Goal: Navigation & Orientation: Find specific page/section

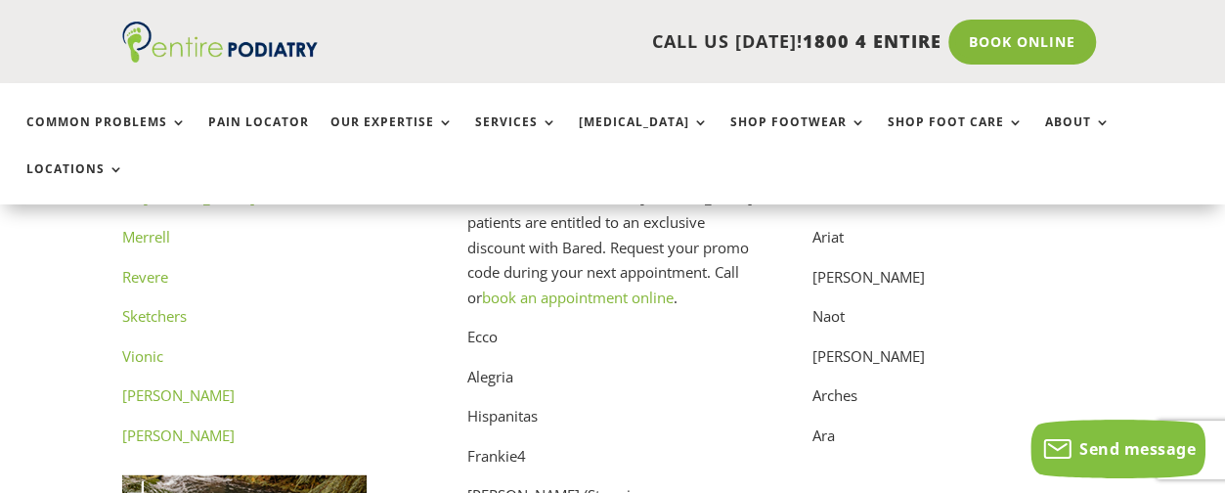
scroll to position [9881, 0]
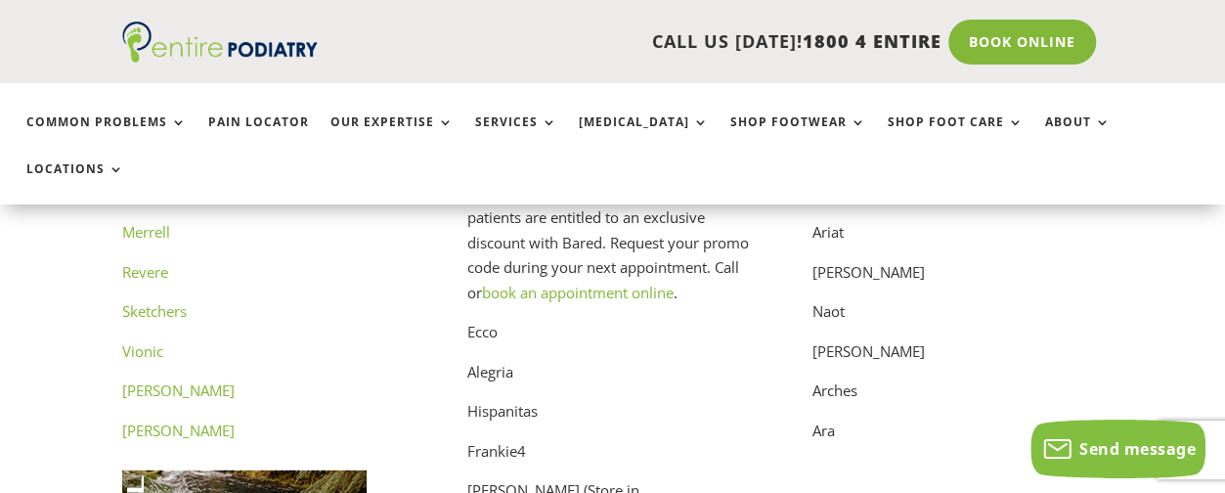
click at [149, 262] on link "Revere" at bounding box center [145, 272] width 46 height 20
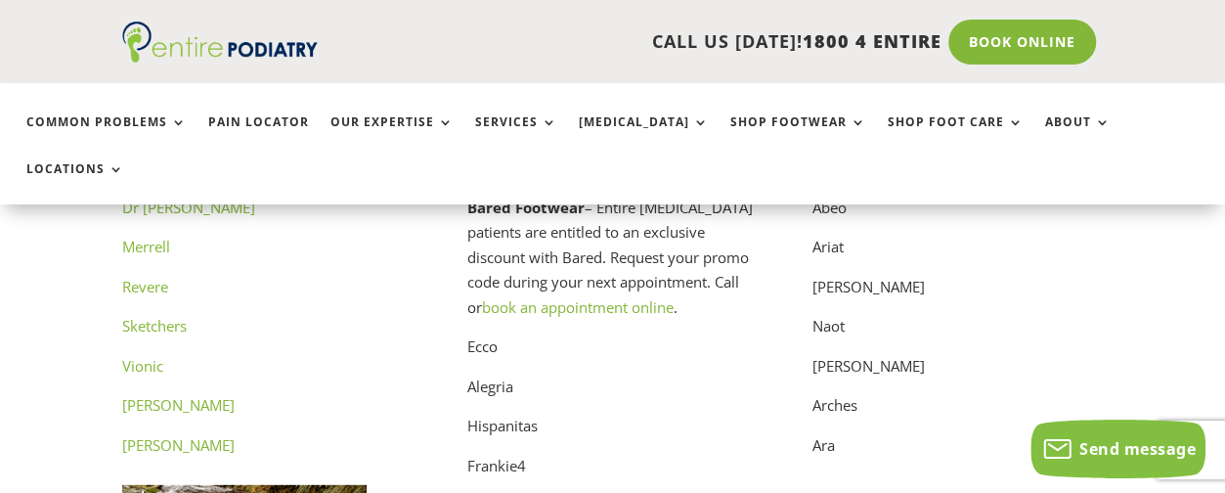
click at [154, 237] on link "Merrell" at bounding box center [146, 247] width 48 height 20
click at [193, 435] on link "Dr Martens" at bounding box center [178, 445] width 112 height 20
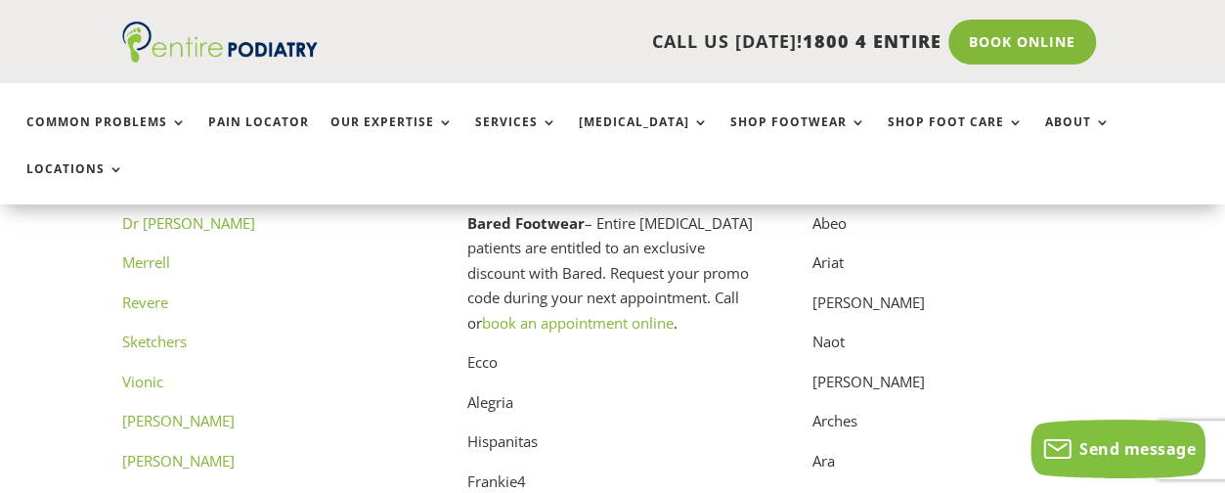
click at [151, 372] on link "Vionic" at bounding box center [142, 382] width 41 height 20
click at [194, 411] on link "Windsor Smith" at bounding box center [178, 421] width 112 height 20
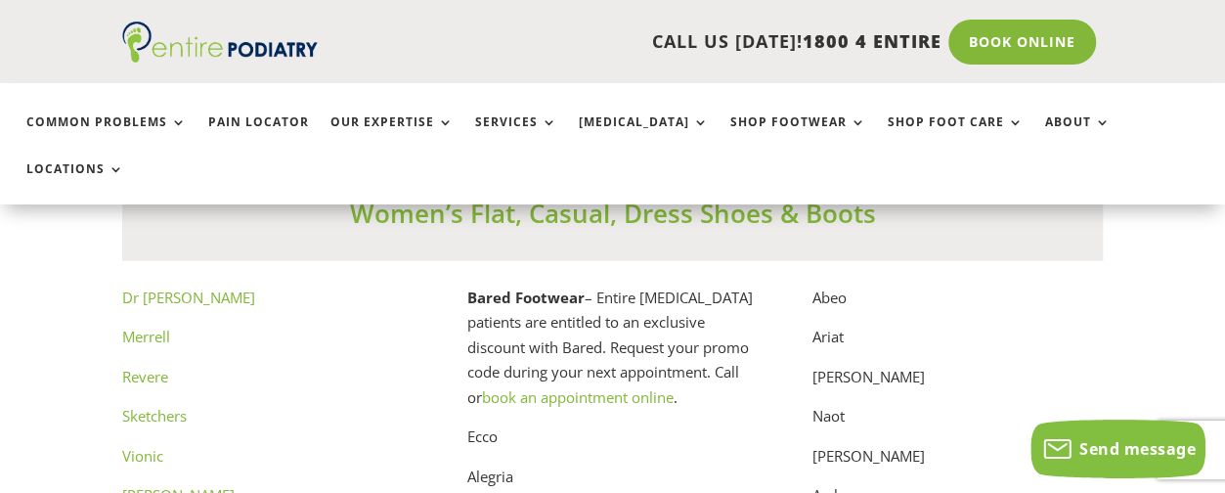
scroll to position [9774, 0]
click at [177, 289] on link "Dr Comfort" at bounding box center [188, 299] width 133 height 20
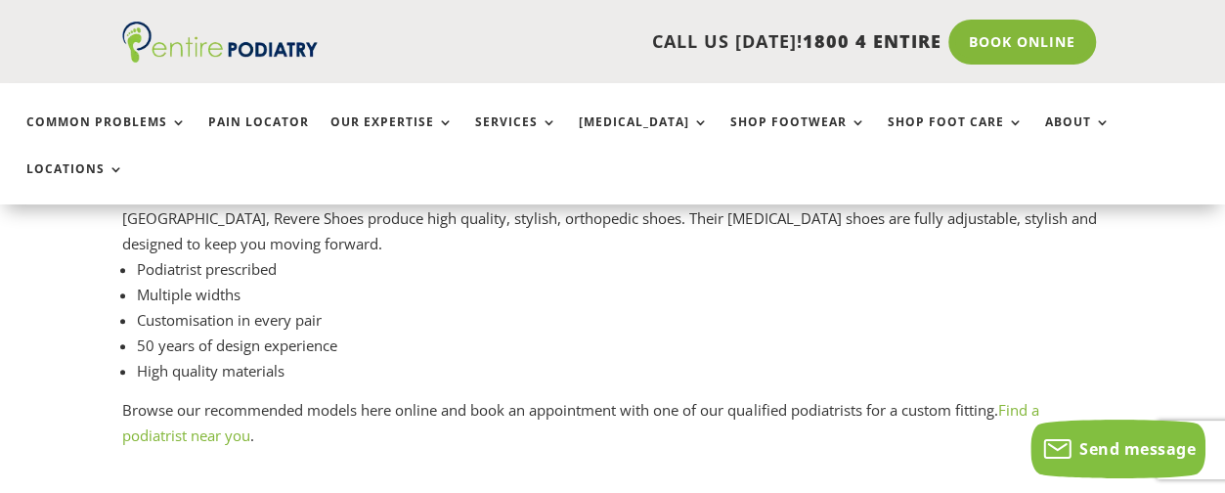
scroll to position [946, 0]
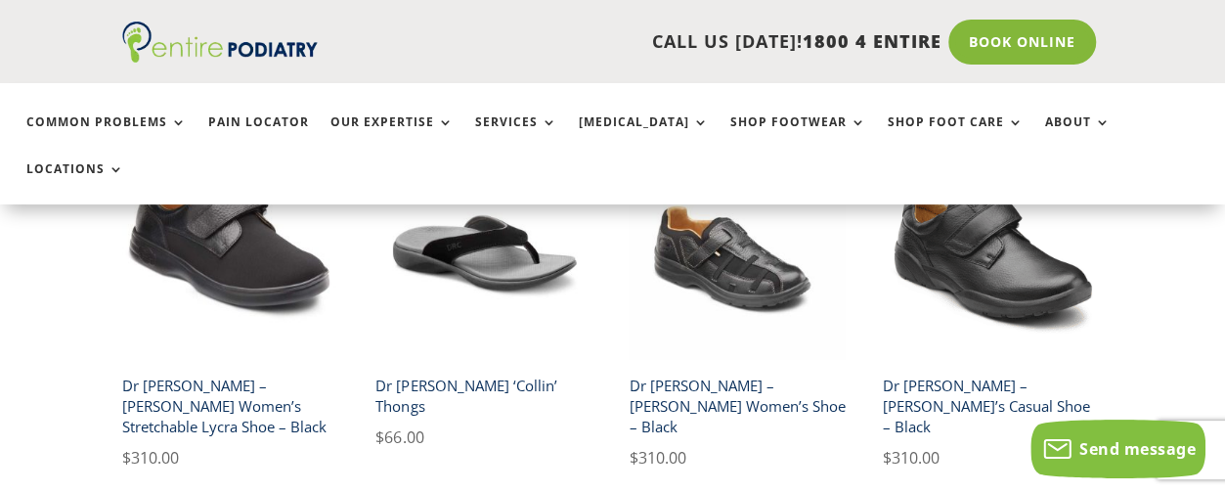
scroll to position [2824, 0]
